Goal: Go to known website: Access a specific website the user already knows

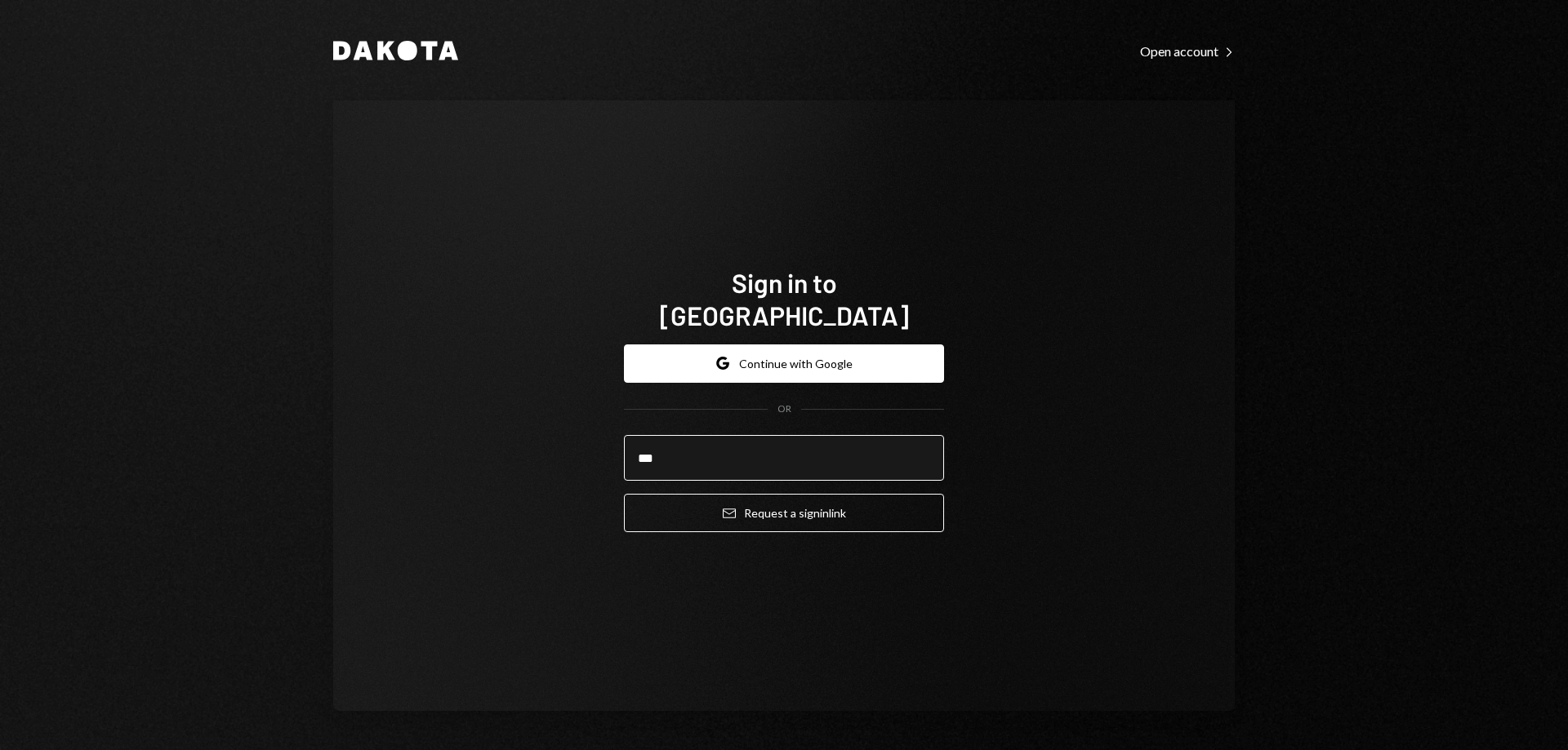
type input "**********"
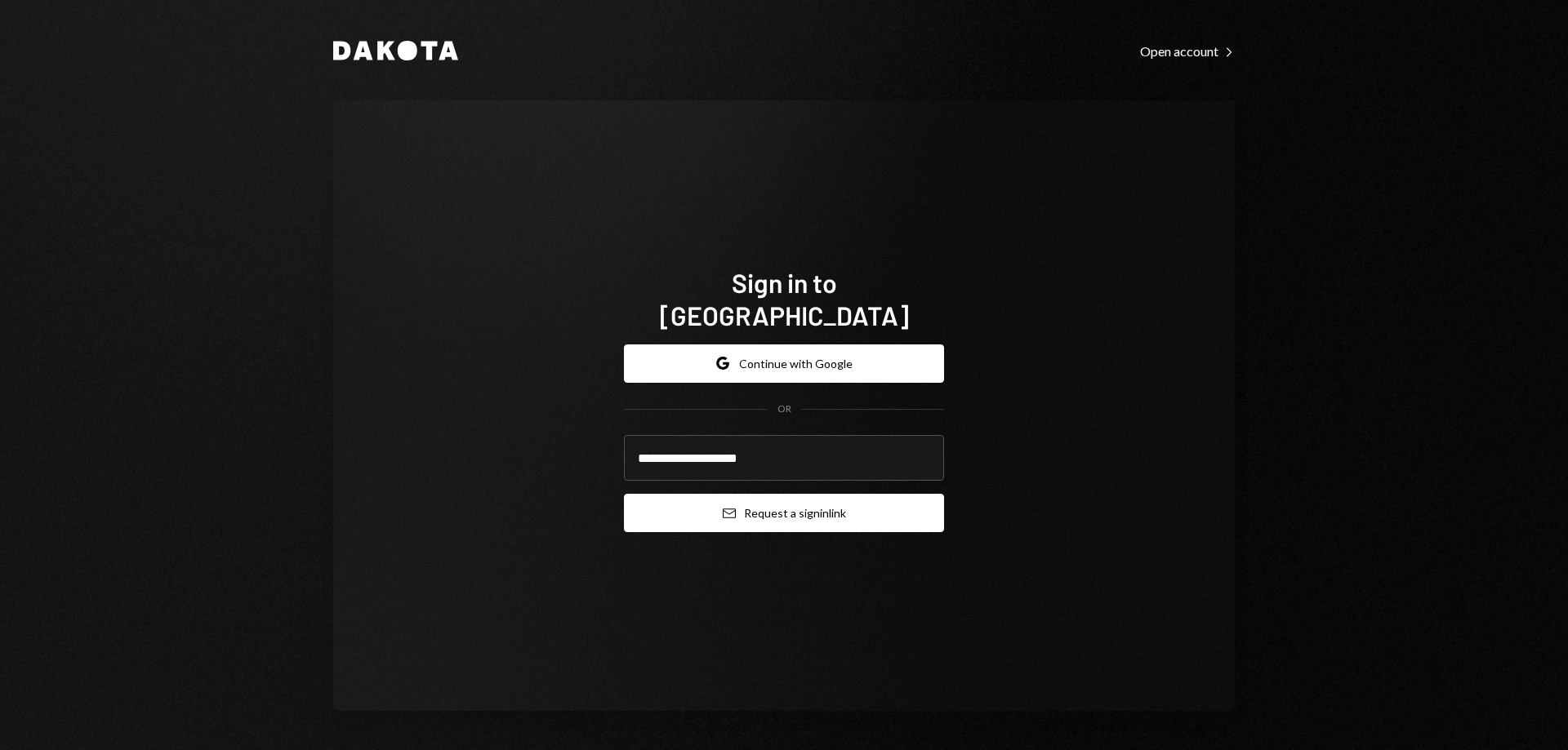
click at [750, 505] on button "Email Request a sign in link" at bounding box center [784, 513] width 320 height 39
